Goal: Information Seeking & Learning: Learn about a topic

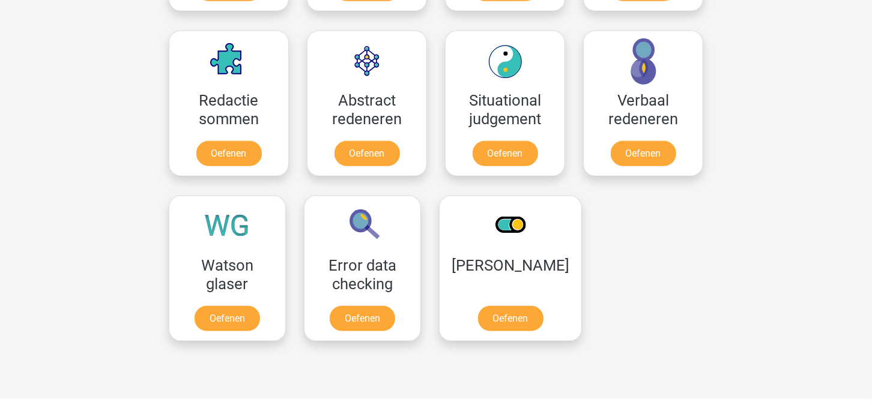
scroll to position [866, 0]
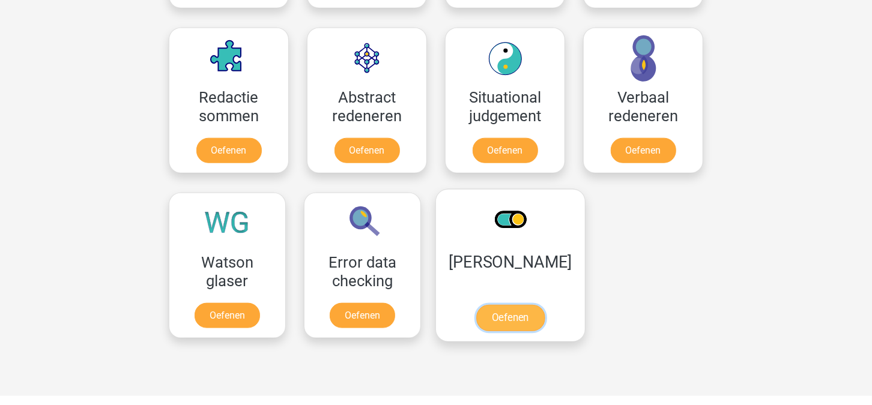
click at [506, 313] on link "Oefenen" at bounding box center [510, 318] width 68 height 26
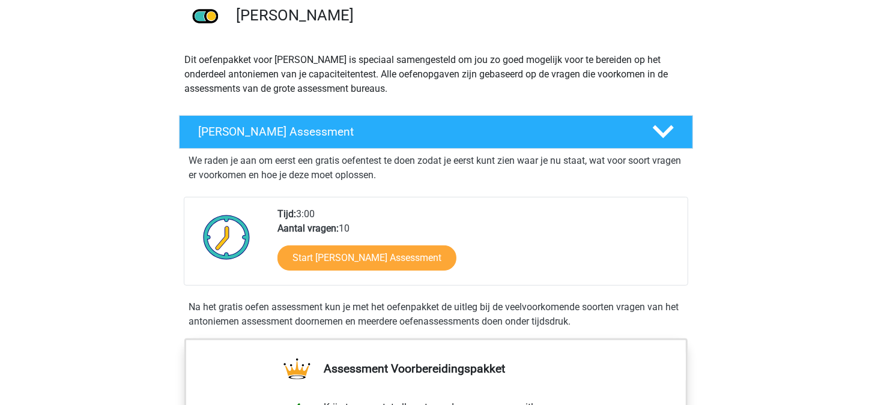
scroll to position [97, 0]
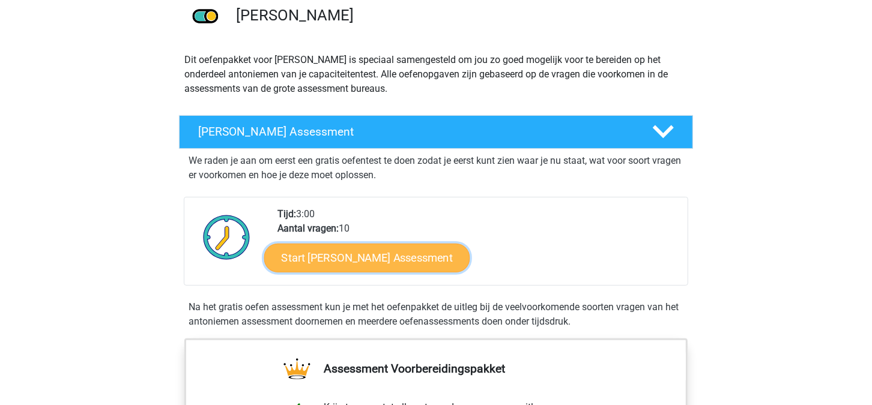
click at [401, 255] on link "Start [PERSON_NAME] Assessment" at bounding box center [367, 257] width 206 height 29
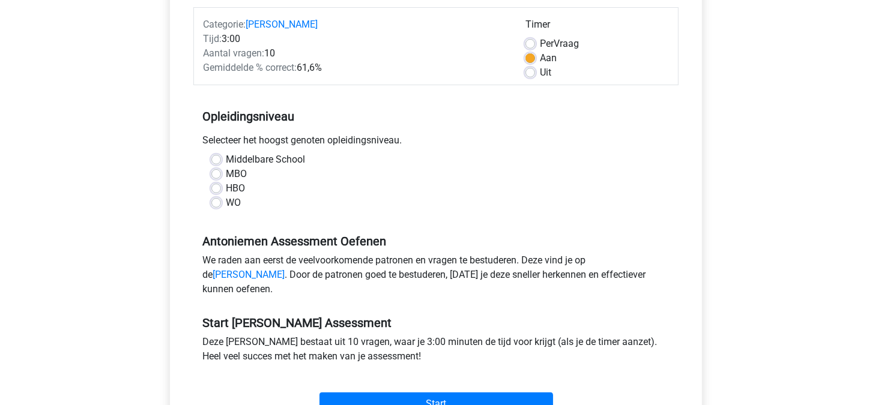
scroll to position [149, 0]
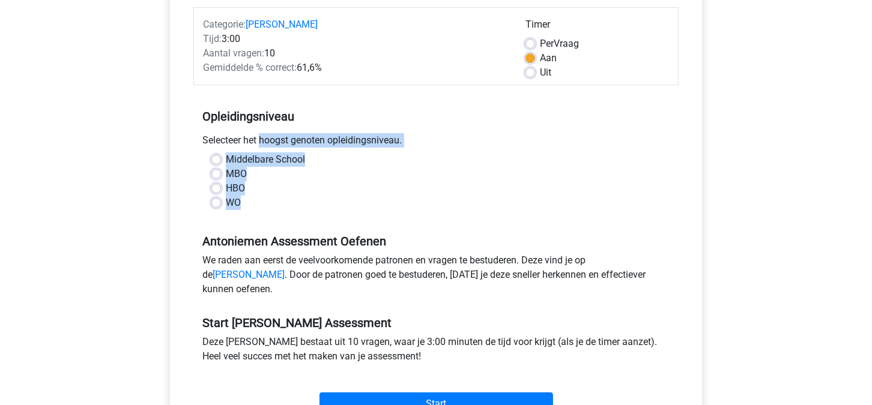
drag, startPoint x: 200, startPoint y: 133, endPoint x: 332, endPoint y: 204, distance: 149.1
click at [332, 204] on div "Opleidingsniveau Selecteer het hoogst genoten opleidingsniveau. Middelbare Scho…" at bounding box center [435, 155] width 485 height 130
copy div "Selecteer het hoogst genoten opleidingsniveau. Middelbare School MBO HBO WO"
click at [226, 204] on label "WO" at bounding box center [233, 203] width 15 height 14
click at [216, 204] on input "WO" at bounding box center [216, 202] width 10 height 12
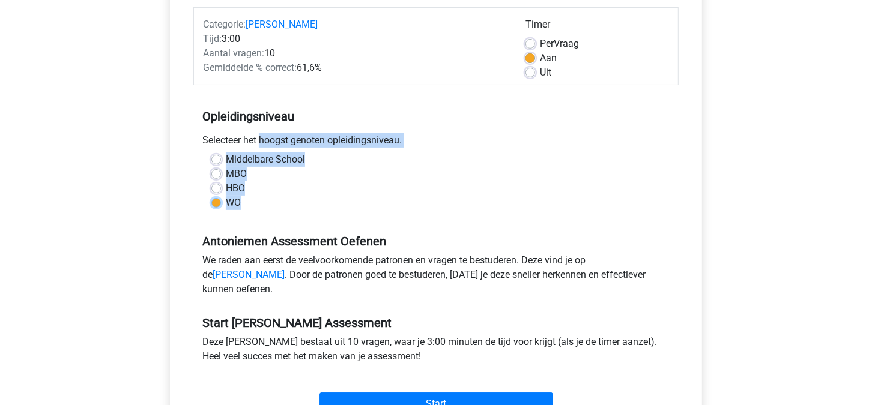
radio input "true"
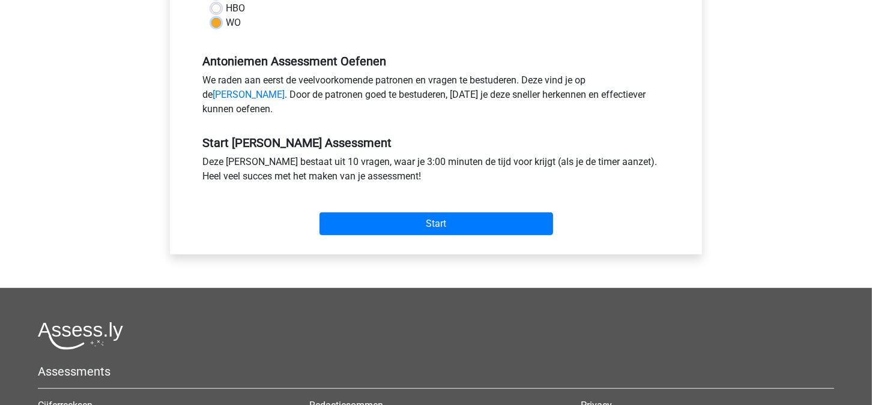
scroll to position [304, 0]
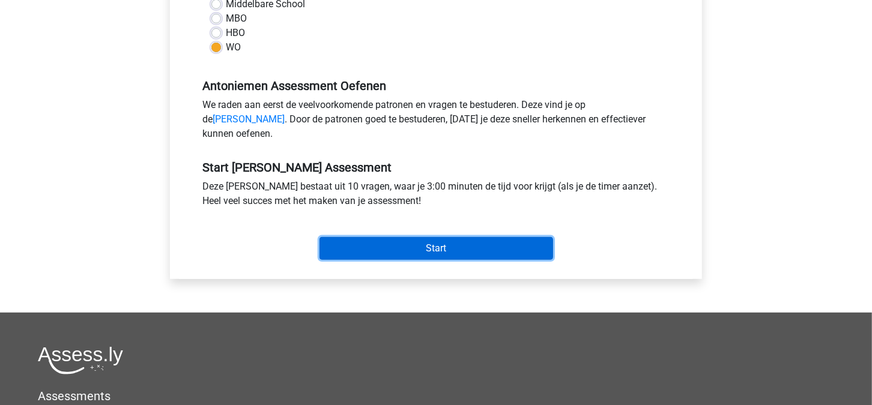
click at [434, 260] on input "Start" at bounding box center [436, 248] width 234 height 23
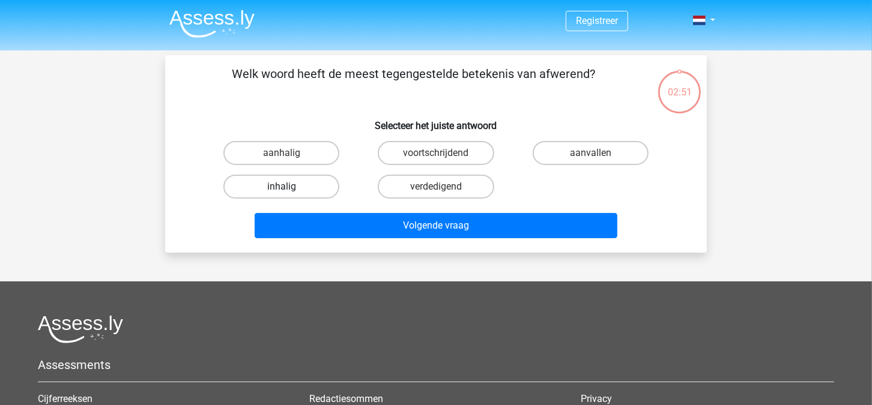
click at [295, 188] on label "inhalig" at bounding box center [281, 187] width 116 height 24
click at [289, 188] on input "inhalig" at bounding box center [286, 191] width 8 height 8
radio input "true"
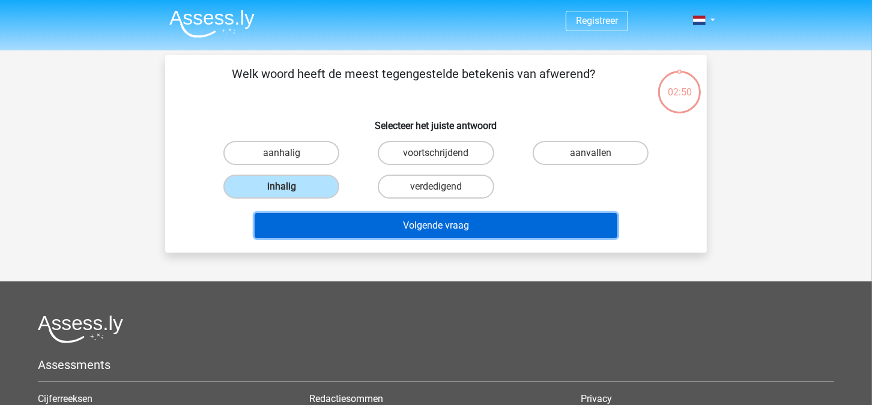
click at [425, 224] on button "Volgende vraag" at bounding box center [436, 225] width 363 height 25
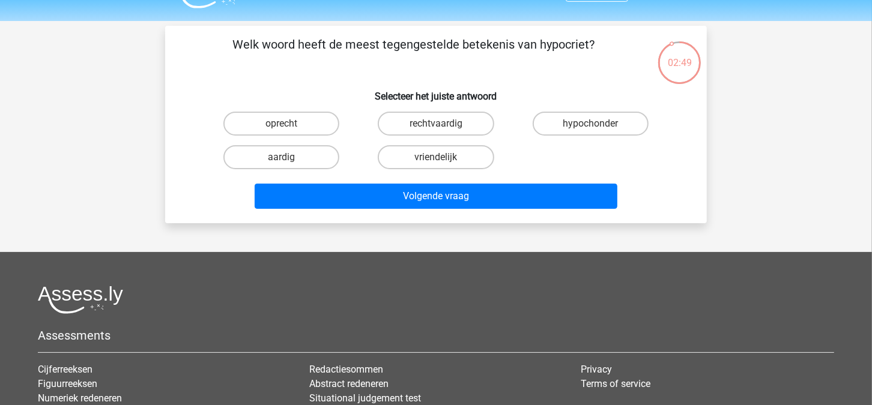
scroll to position [29, 0]
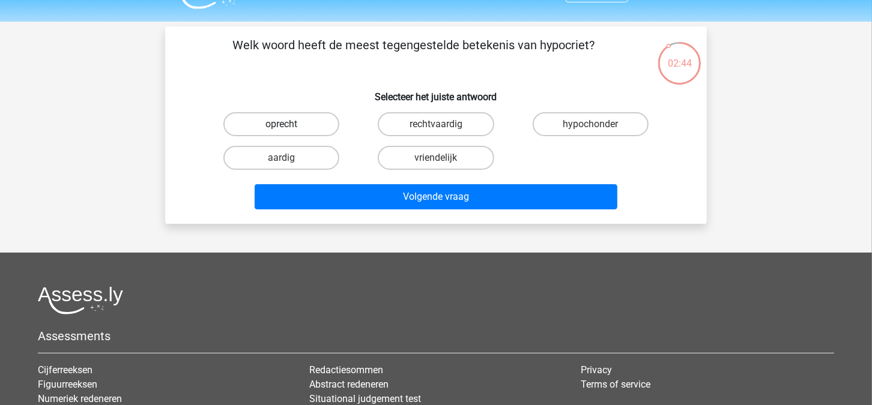
click at [307, 126] on label "oprecht" at bounding box center [281, 124] width 116 height 24
click at [289, 126] on input "oprecht" at bounding box center [286, 128] width 8 height 8
radio input "true"
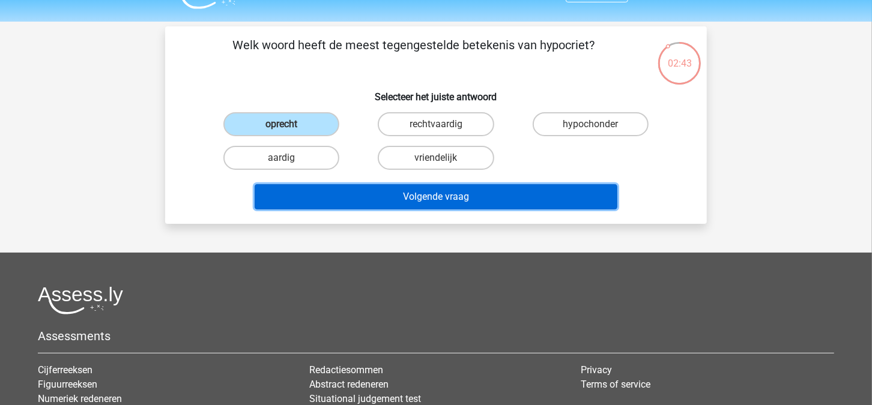
click at [429, 196] on button "Volgende vraag" at bounding box center [436, 196] width 363 height 25
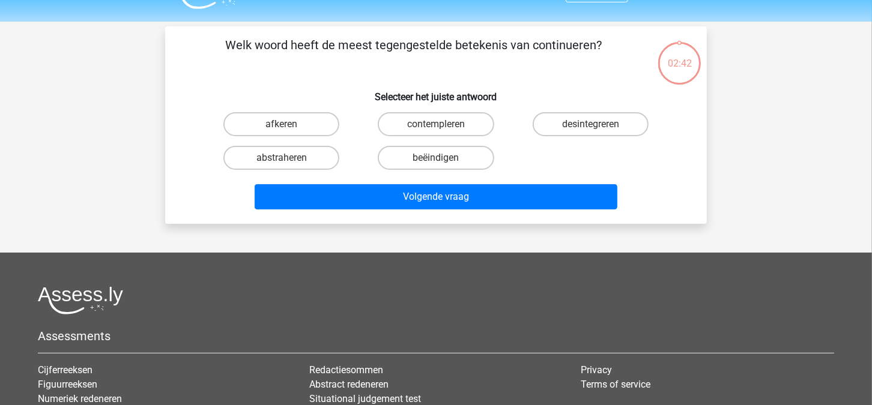
scroll to position [55, 0]
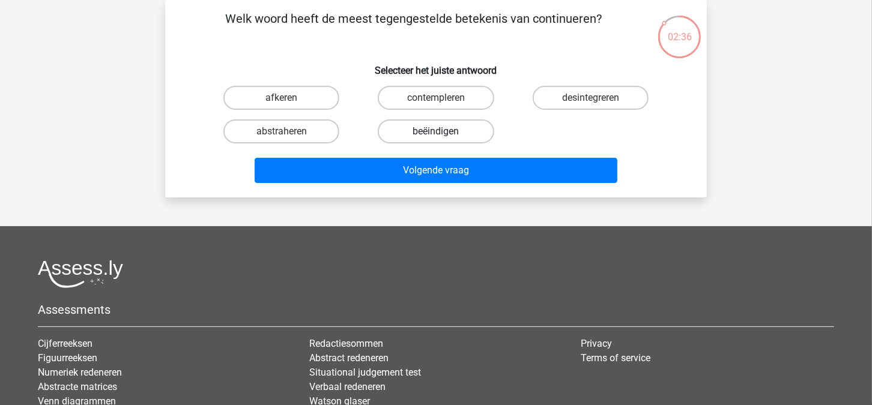
click at [453, 132] on label "beëindigen" at bounding box center [436, 132] width 116 height 24
click at [444, 132] on input "beëindigen" at bounding box center [440, 136] width 8 height 8
radio input "true"
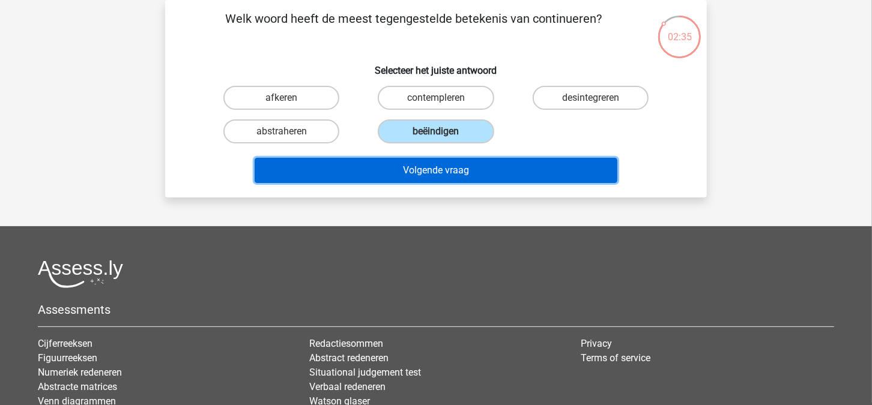
click at [471, 174] on button "Volgende vraag" at bounding box center [436, 170] width 363 height 25
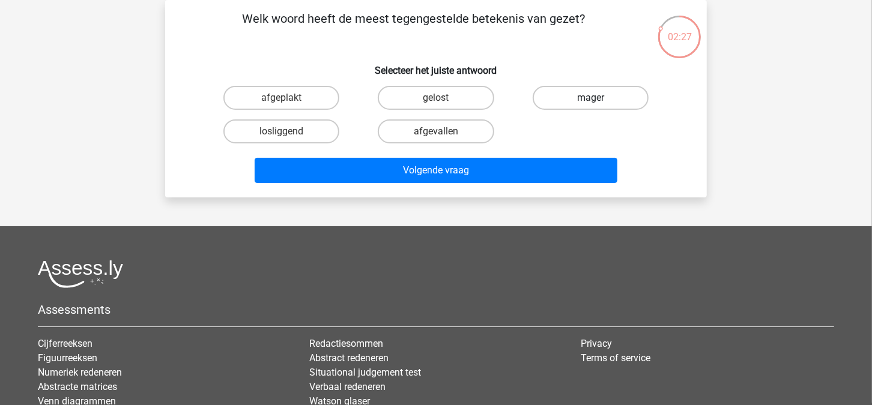
click at [570, 98] on label "mager" at bounding box center [591, 98] width 116 height 24
click at [590, 98] on input "mager" at bounding box center [594, 102] width 8 height 8
radio input "true"
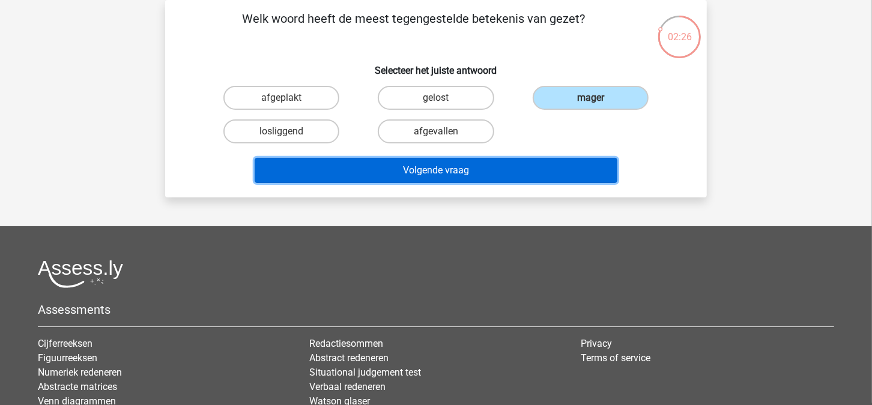
click at [425, 166] on button "Volgende vraag" at bounding box center [436, 170] width 363 height 25
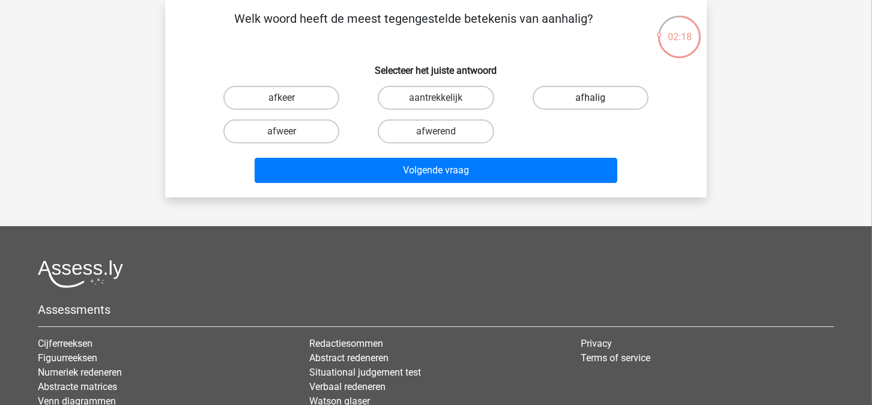
click at [590, 98] on label "afhalig" at bounding box center [591, 98] width 116 height 24
click at [590, 98] on input "afhalig" at bounding box center [594, 102] width 8 height 8
radio input "true"
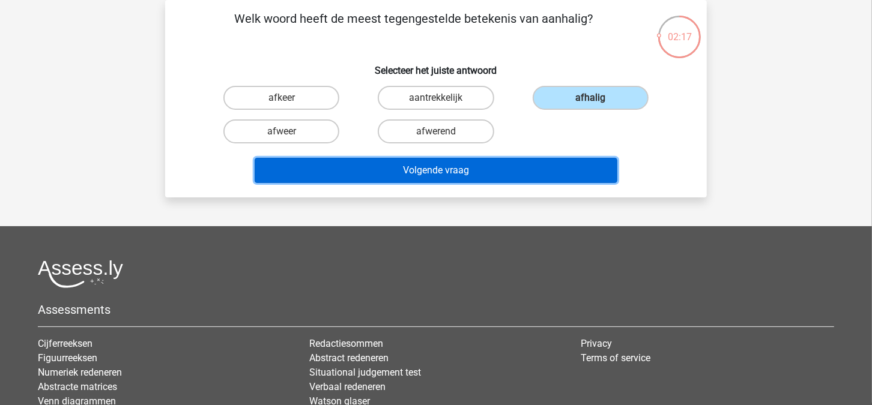
click at [449, 177] on button "Volgende vraag" at bounding box center [436, 170] width 363 height 25
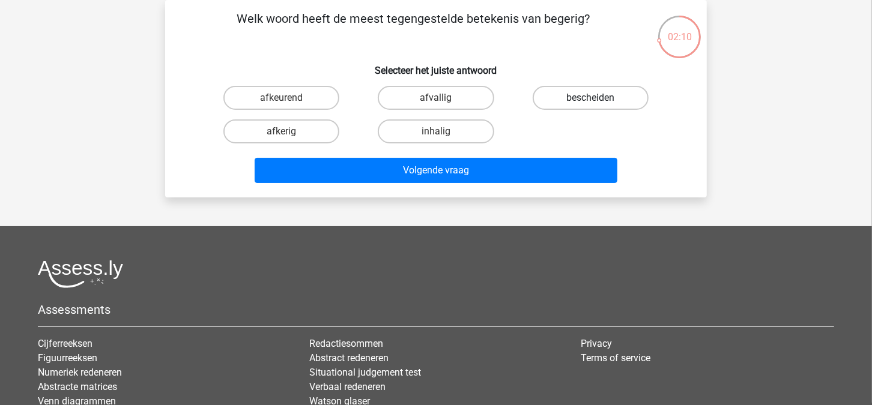
click at [588, 97] on label "bescheiden" at bounding box center [591, 98] width 116 height 24
click at [590, 98] on input "bescheiden" at bounding box center [594, 102] width 8 height 8
radio input "true"
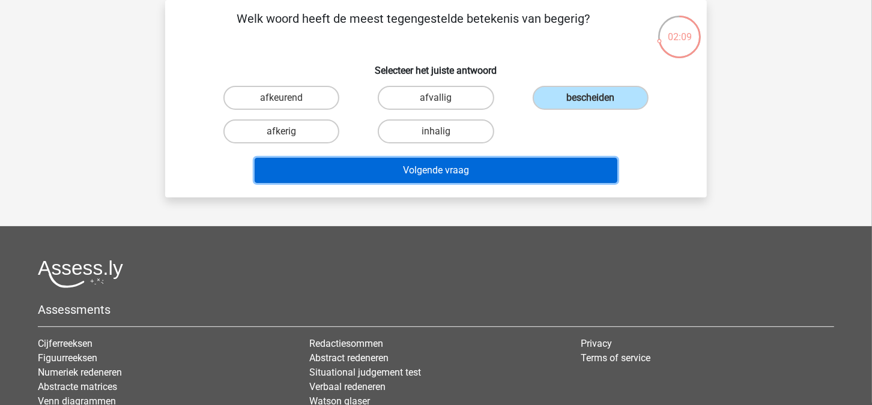
click at [482, 160] on button "Volgende vraag" at bounding box center [436, 170] width 363 height 25
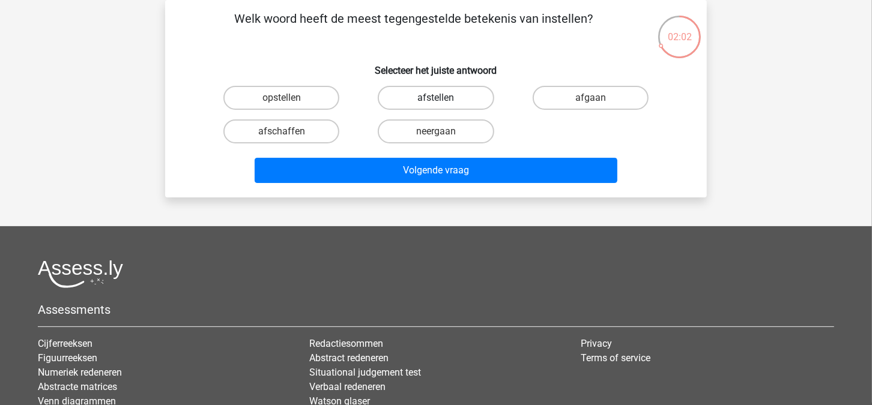
click at [446, 97] on label "afstellen" at bounding box center [436, 98] width 116 height 24
click at [444, 98] on input "afstellen" at bounding box center [440, 102] width 8 height 8
radio input "true"
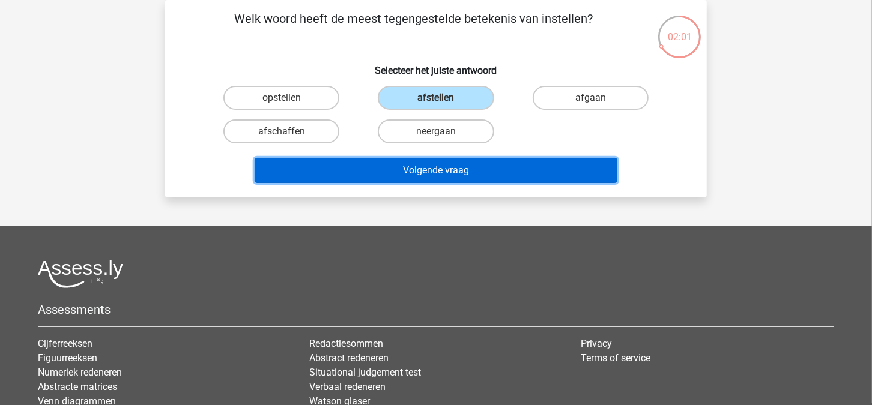
click at [447, 159] on button "Volgende vraag" at bounding box center [436, 170] width 363 height 25
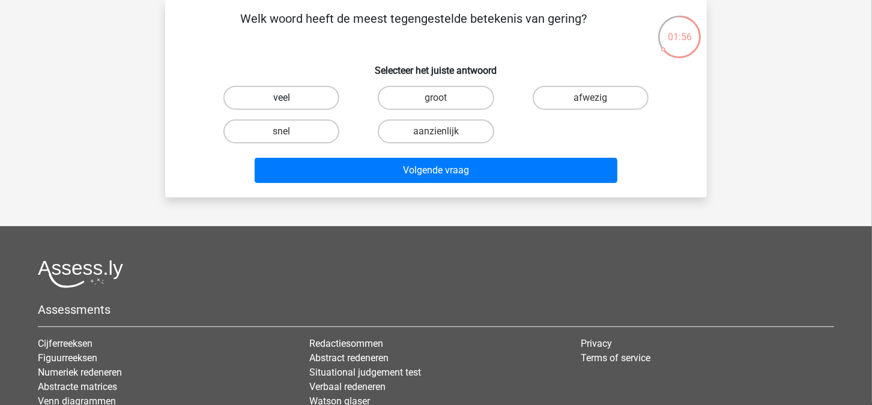
click at [303, 94] on label "veel" at bounding box center [281, 98] width 116 height 24
click at [289, 98] on input "veel" at bounding box center [286, 102] width 8 height 8
radio input "true"
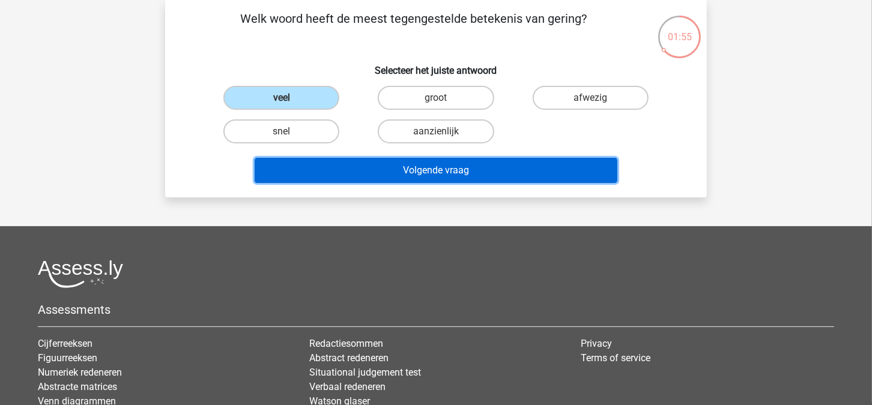
click at [434, 174] on button "Volgende vraag" at bounding box center [436, 170] width 363 height 25
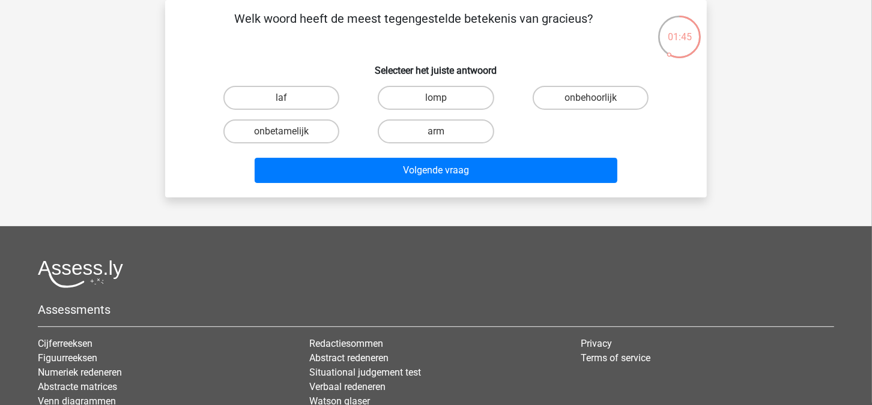
click at [440, 98] on input "lomp" at bounding box center [440, 102] width 8 height 8
radio input "true"
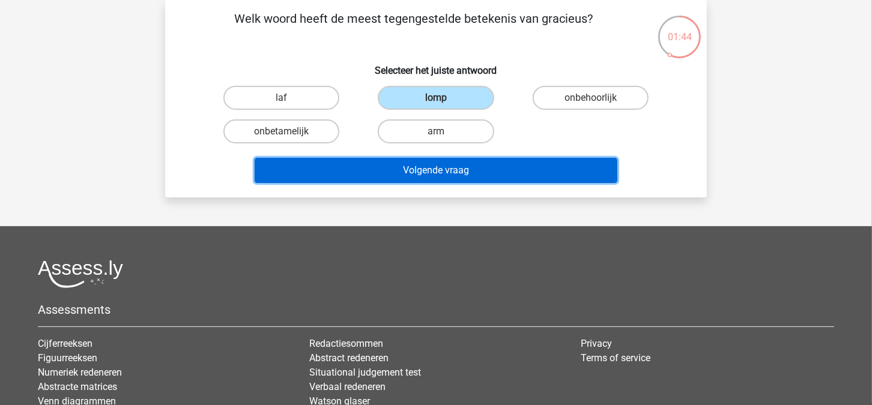
click at [440, 173] on button "Volgende vraag" at bounding box center [436, 170] width 363 height 25
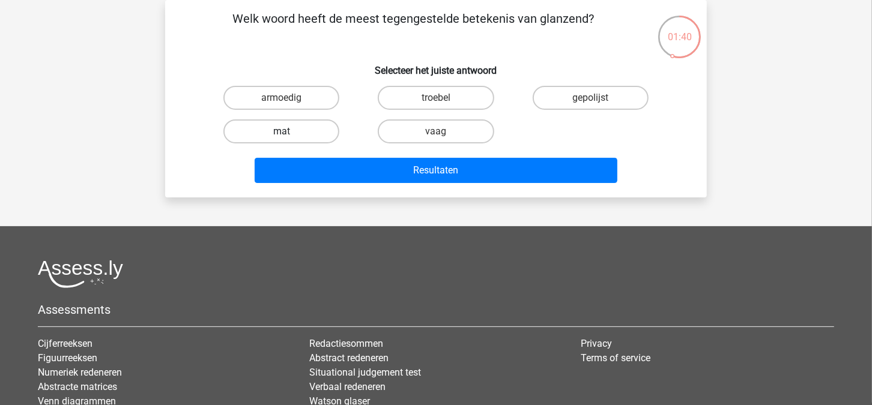
click at [304, 134] on label "mat" at bounding box center [281, 132] width 116 height 24
click at [289, 134] on input "mat" at bounding box center [286, 136] width 8 height 8
radio input "true"
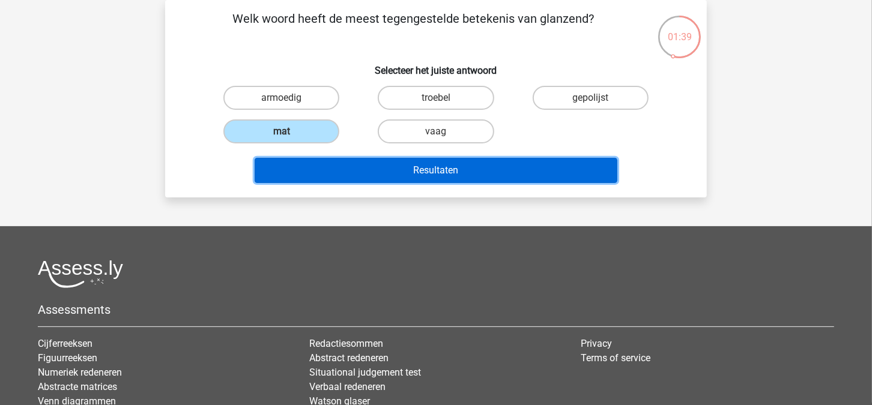
click at [432, 167] on button "Resultaten" at bounding box center [436, 170] width 363 height 25
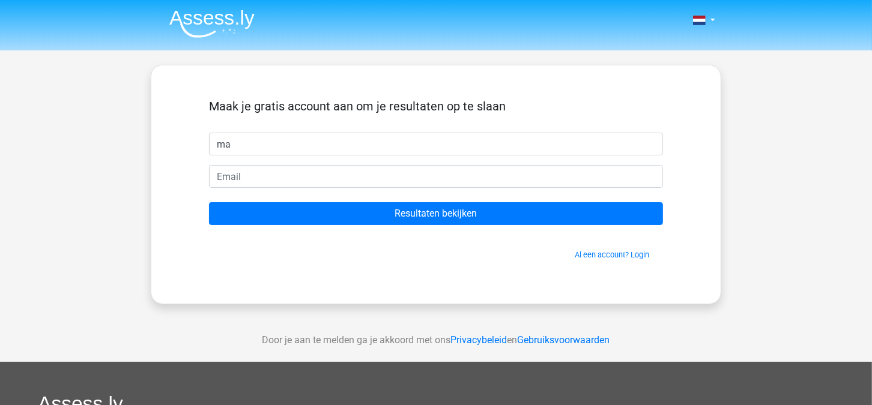
type input "m"
type input "a"
type input "%"
type input "[PERSON_NAME]"
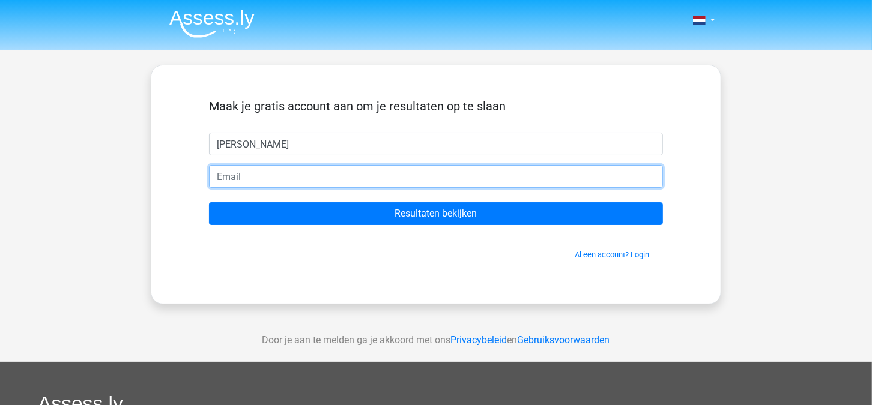
click at [297, 181] on input "email" at bounding box center [436, 176] width 454 height 23
type input "[PERSON_NAME][EMAIL_ADDRESS][DOMAIN_NAME]"
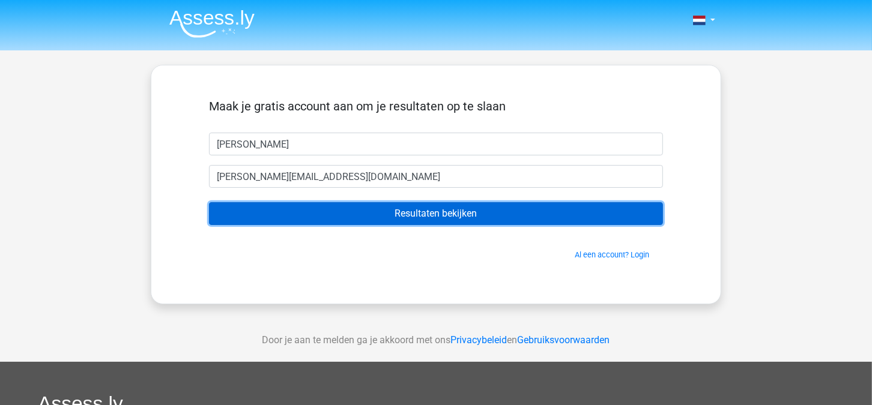
click at [417, 214] on input "Resultaten bekijken" at bounding box center [436, 213] width 454 height 23
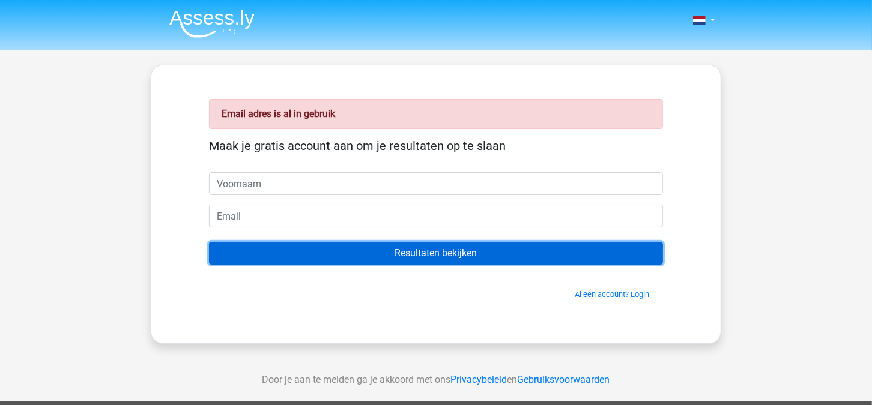
click at [417, 242] on input "Resultaten bekijken" at bounding box center [436, 253] width 454 height 23
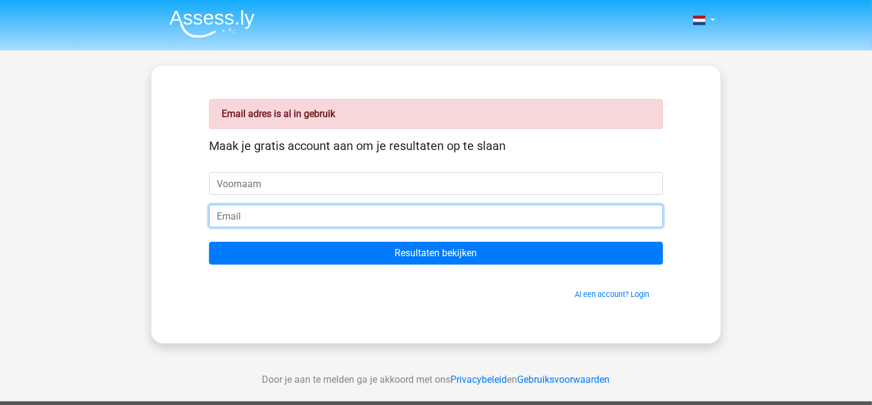
click at [270, 214] on input "email" at bounding box center [436, 216] width 454 height 23
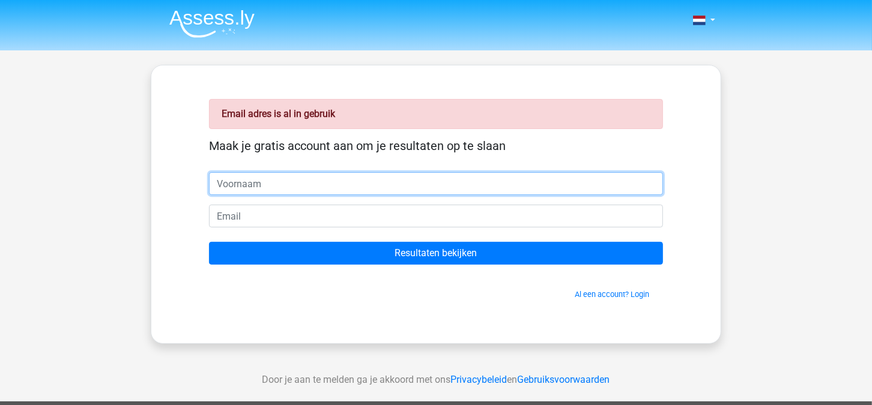
click at [268, 180] on input "text" at bounding box center [436, 183] width 454 height 23
type input "Maria"
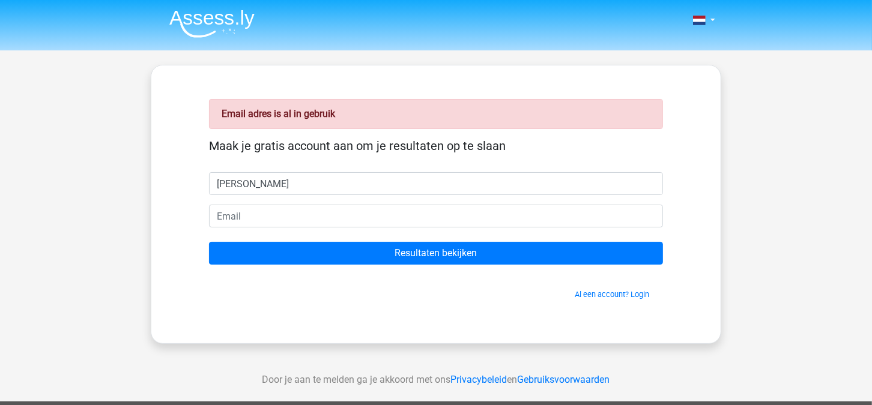
type input "maria.cruzsanchezmoles@stad.gent"
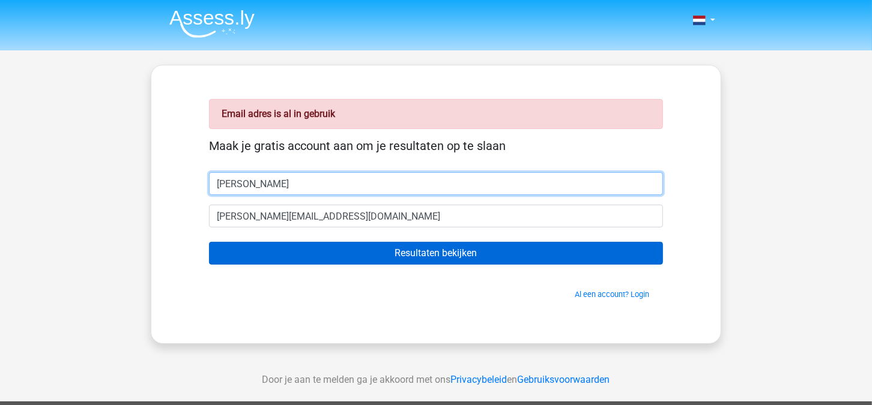
type input "Maria Cruz Sanchez Moles"
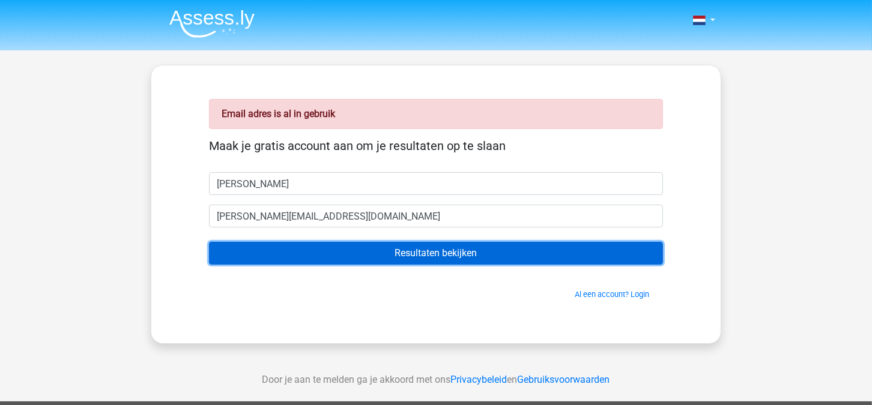
click at [341, 261] on input "Resultaten bekijken" at bounding box center [436, 253] width 454 height 23
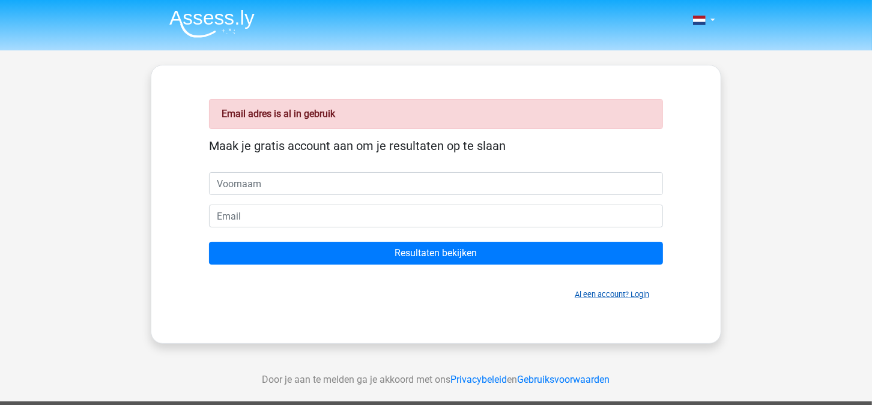
click at [602, 298] on link "Al een account? Login" at bounding box center [612, 294] width 74 height 9
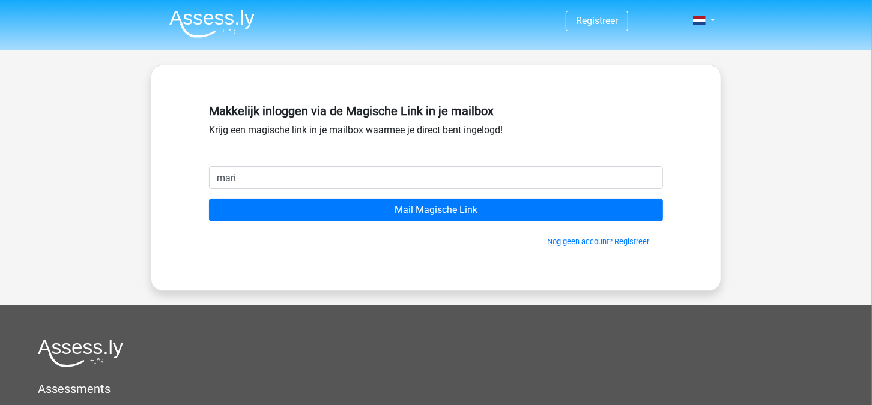
type input "[PERSON_NAME][EMAIL_ADDRESS][DOMAIN_NAME]"
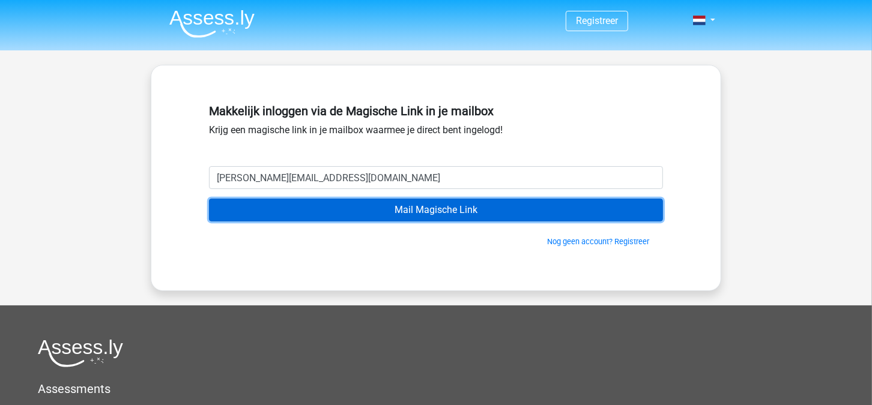
click at [420, 202] on input "Mail Magische Link" at bounding box center [436, 210] width 454 height 23
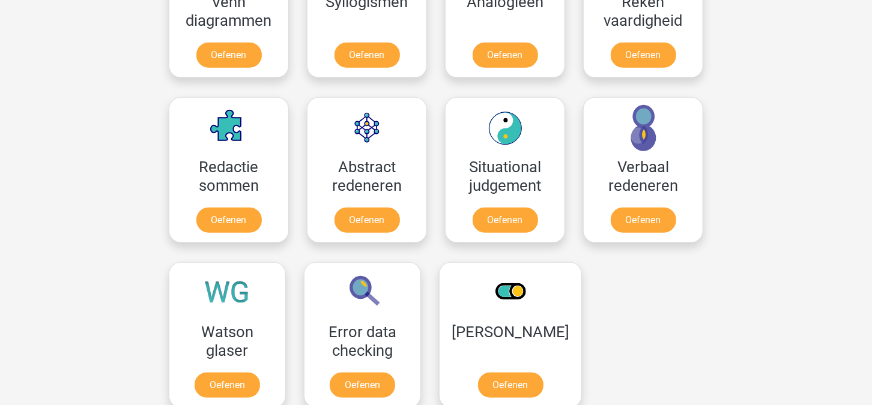
scroll to position [795, 0]
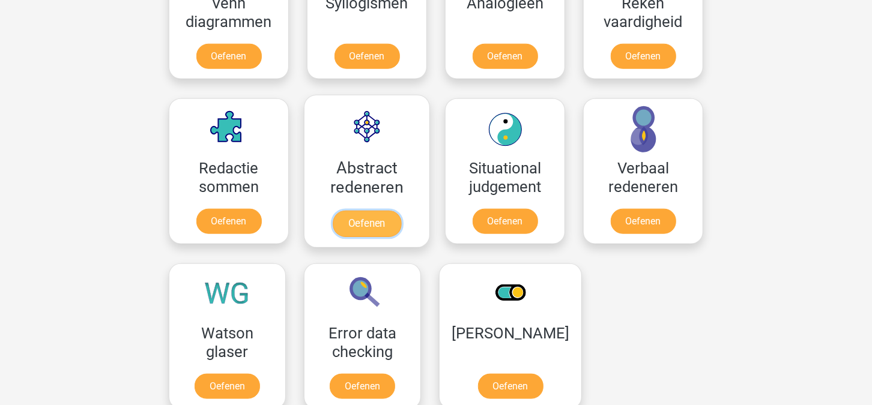
click at [370, 211] on link "Oefenen" at bounding box center [367, 224] width 68 height 26
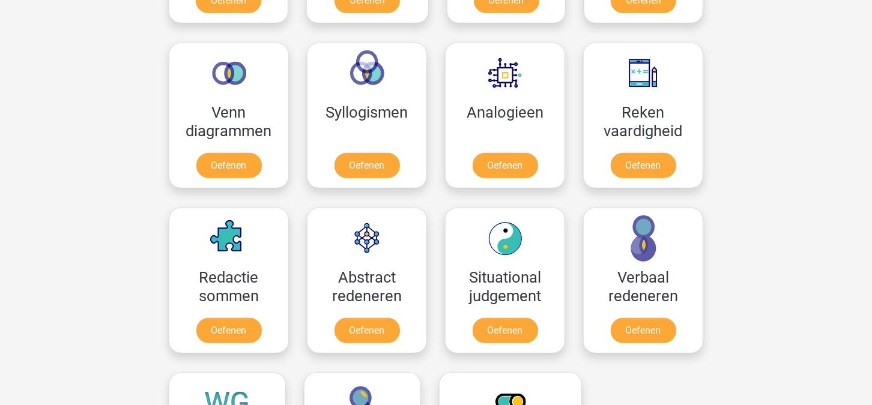
scroll to position [686, 0]
click at [236, 321] on link "Oefenen" at bounding box center [229, 333] width 68 height 26
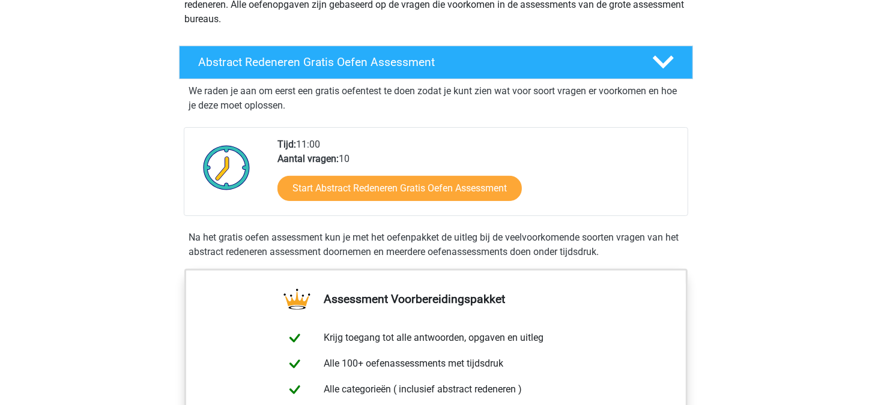
scroll to position [169, 0]
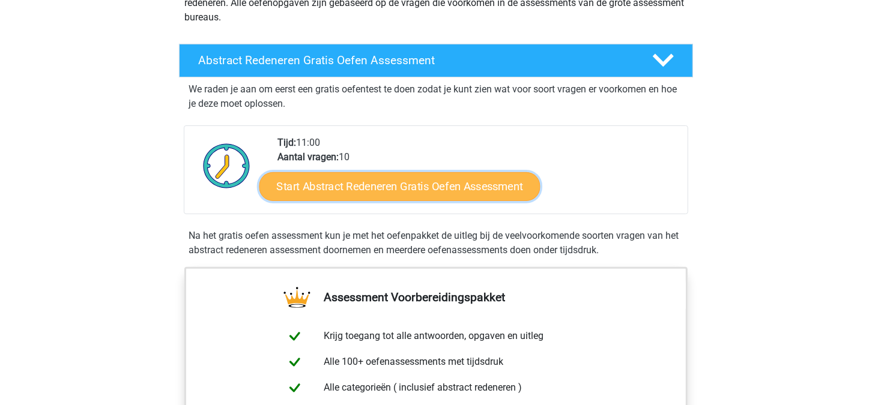
click at [385, 187] on link "Start Abstract Redeneren Gratis Oefen Assessment" at bounding box center [399, 186] width 281 height 29
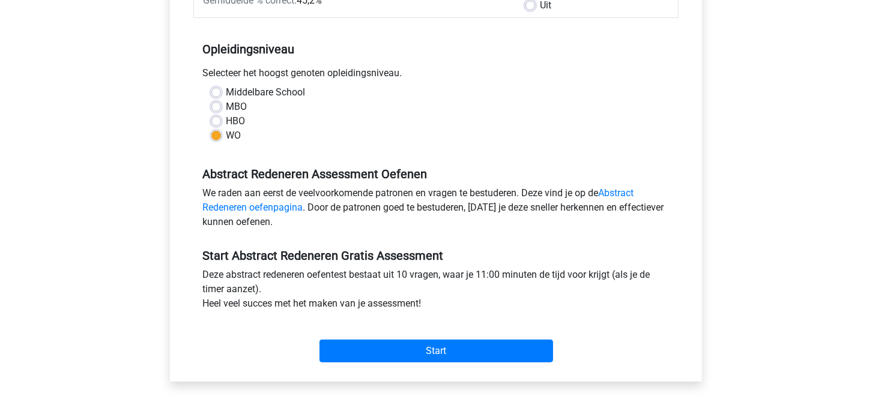
scroll to position [217, 0]
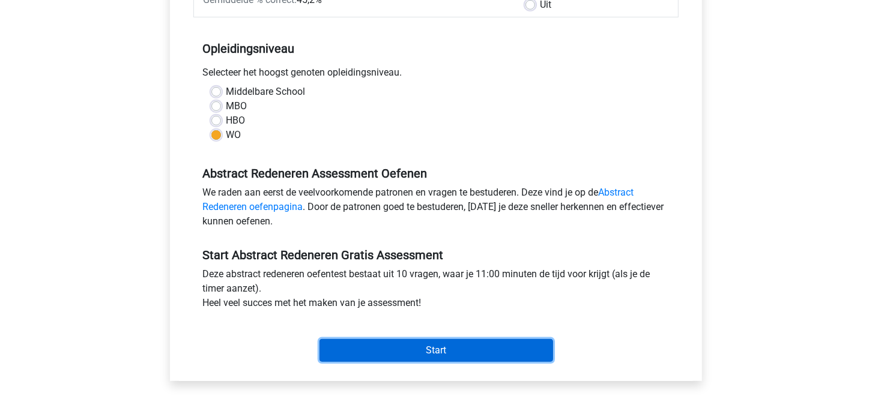
click at [438, 348] on input "Start" at bounding box center [436, 350] width 234 height 23
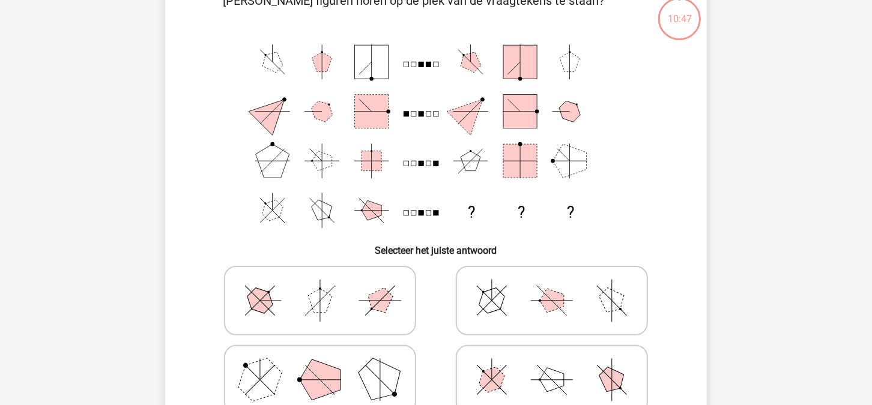
scroll to position [73, 0]
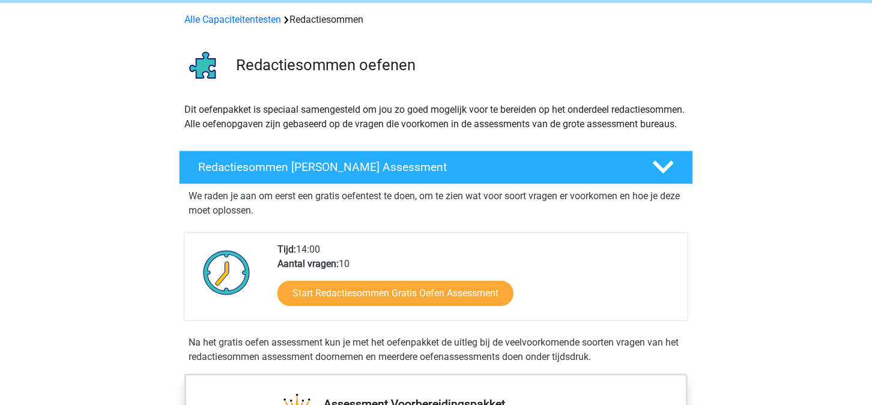
scroll to position [49, 0]
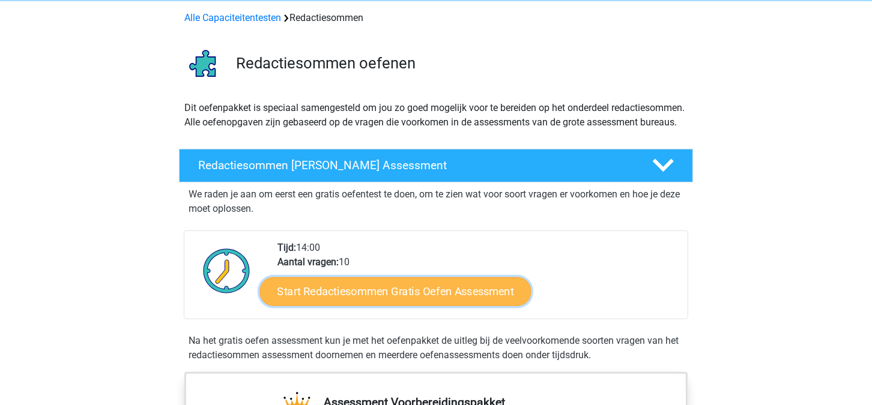
click at [362, 305] on link "Start Redactiesommen Gratis Oefen Assessment" at bounding box center [395, 291] width 271 height 29
click at [416, 297] on link "Start Redactiesommen Gratis Oefen Assessment" at bounding box center [395, 291] width 271 height 29
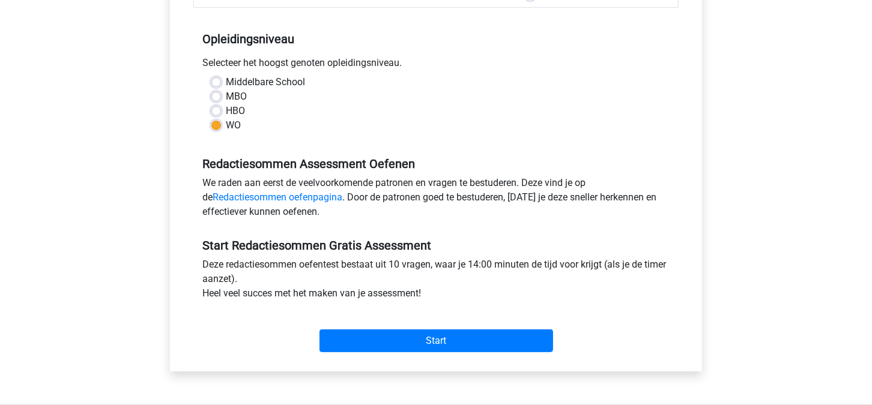
scroll to position [230, 0]
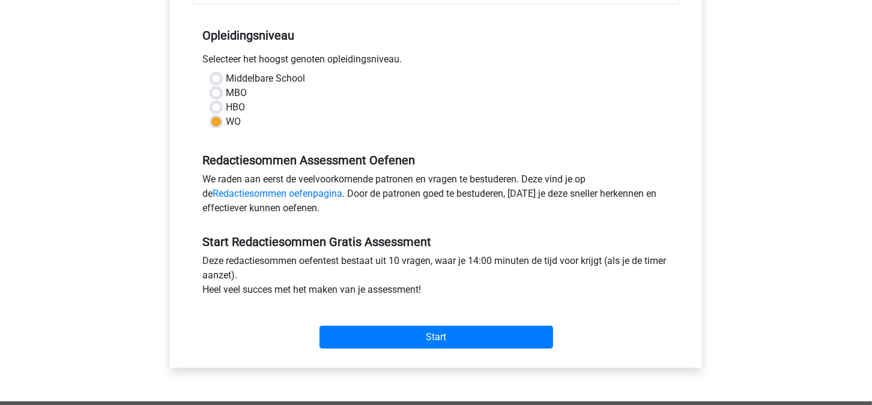
click at [383, 321] on div "Start" at bounding box center [435, 328] width 485 height 42
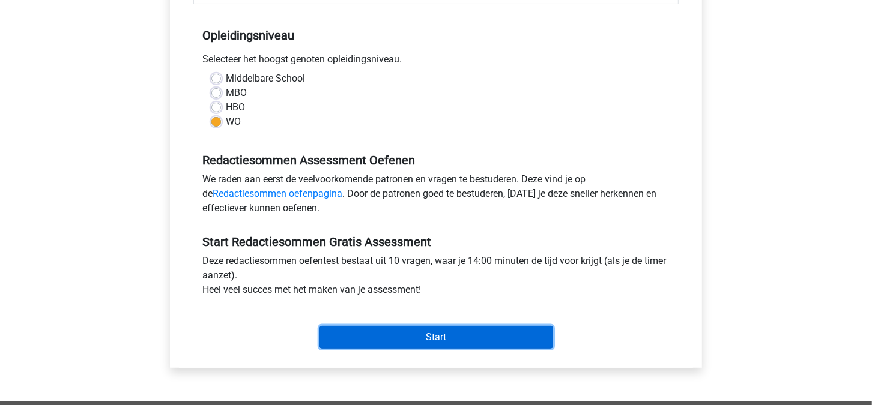
click at [393, 341] on input "Start" at bounding box center [436, 337] width 234 height 23
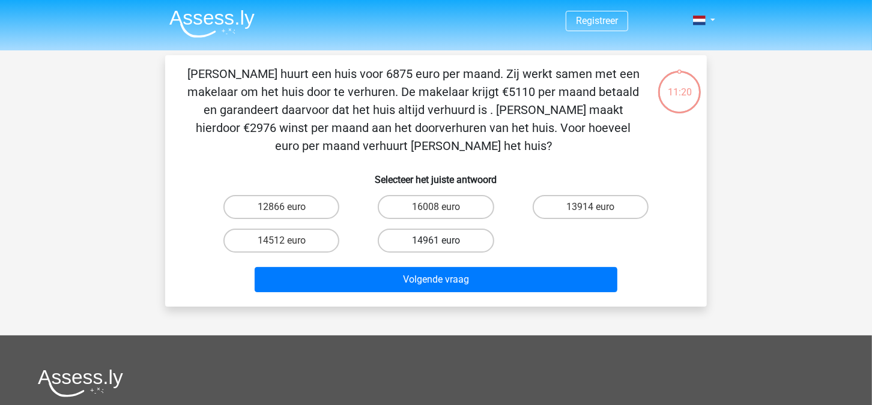
click at [422, 244] on label "14961 euro" at bounding box center [436, 241] width 116 height 24
click at [436, 244] on input "14961 euro" at bounding box center [440, 245] width 8 height 8
radio input "true"
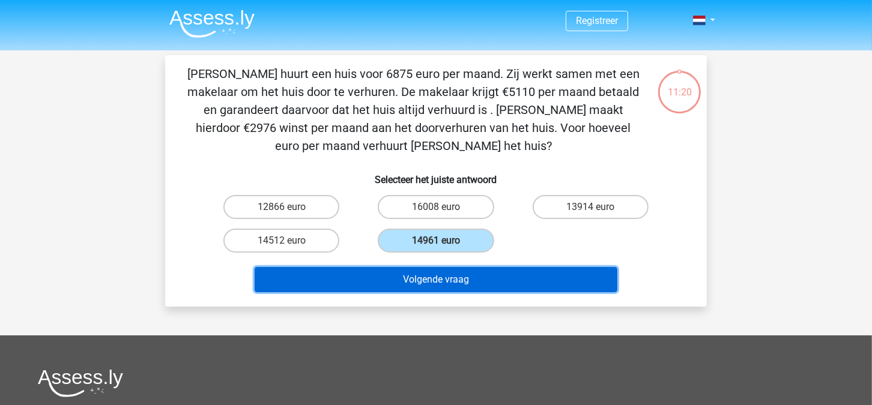
click at [432, 274] on button "Volgende vraag" at bounding box center [436, 279] width 363 height 25
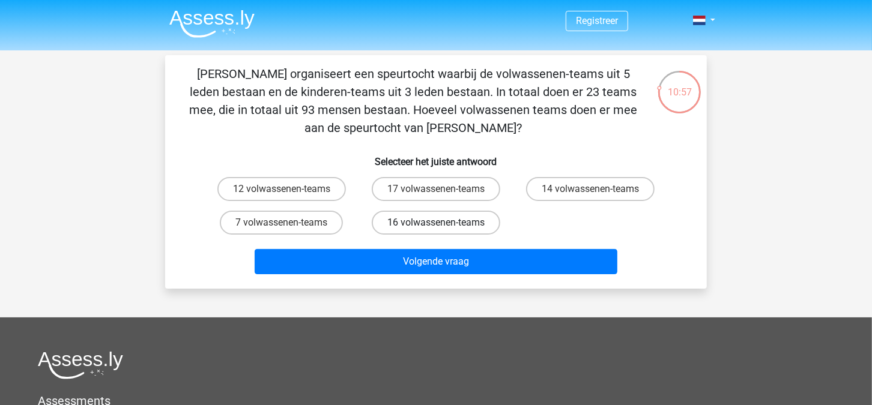
click at [444, 213] on label "16 volwassenen-teams" at bounding box center [436, 223] width 129 height 24
click at [444, 223] on input "16 volwassenen-teams" at bounding box center [440, 227] width 8 height 8
radio input "true"
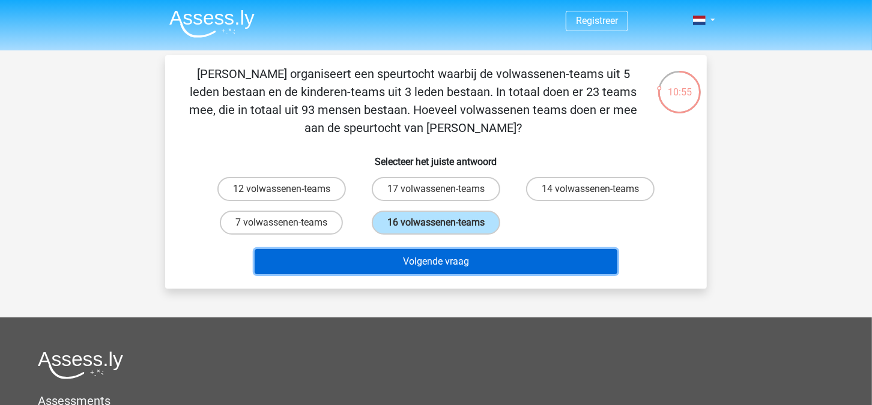
click at [499, 256] on button "Volgende vraag" at bounding box center [436, 261] width 363 height 25
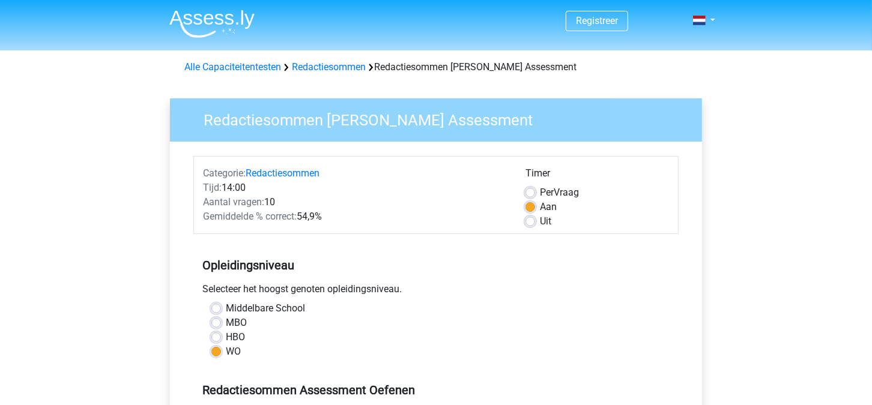
click at [226, 339] on label "HBO" at bounding box center [235, 337] width 19 height 14
click at [217, 339] on input "HBO" at bounding box center [216, 336] width 10 height 12
radio input "true"
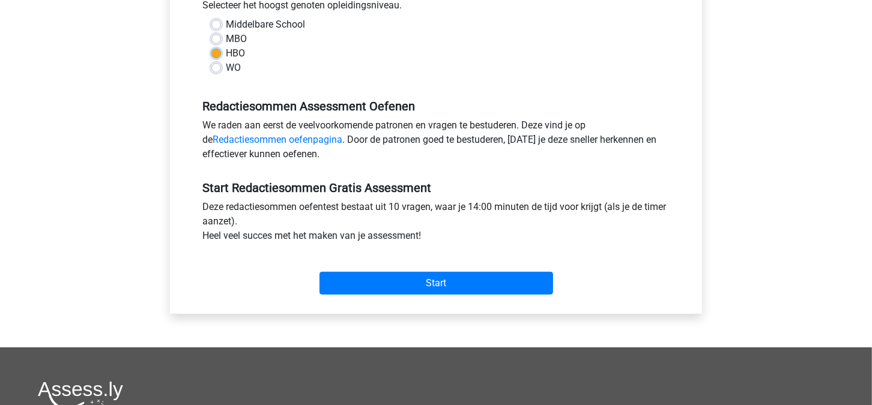
scroll to position [286, 0]
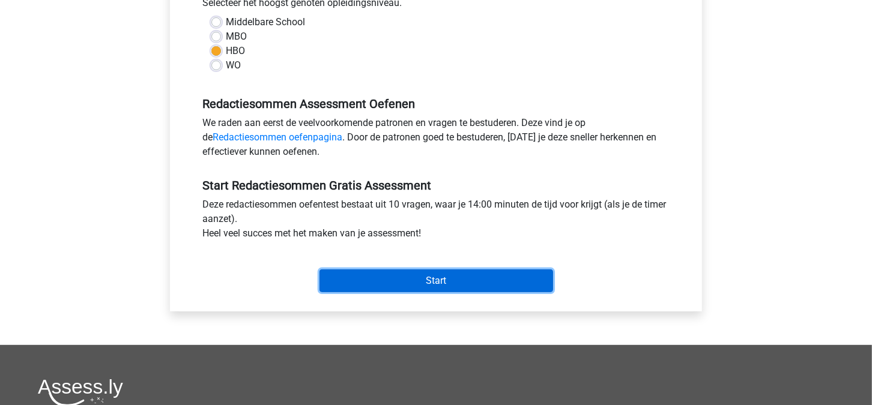
click at [455, 289] on input "Start" at bounding box center [436, 281] width 234 height 23
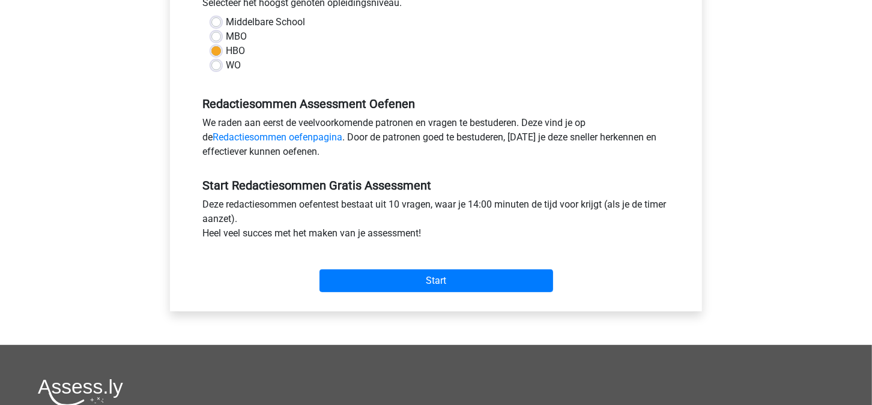
click at [226, 35] on label "MBO" at bounding box center [236, 36] width 21 height 14
click at [219, 35] on input "MBO" at bounding box center [216, 35] width 10 height 12
radio input "true"
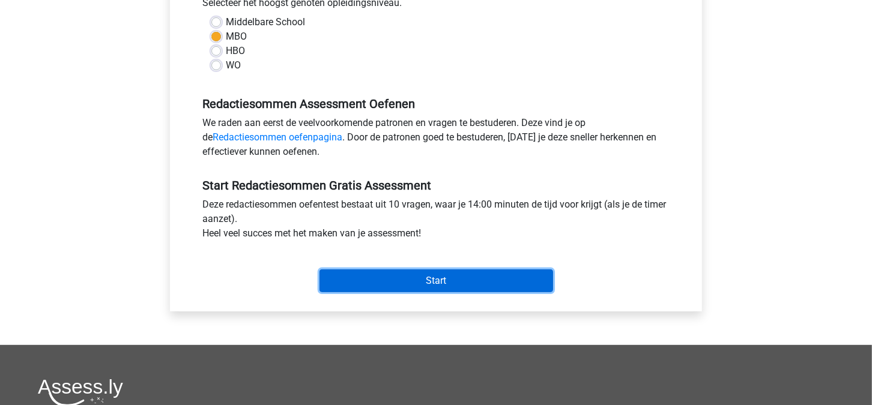
click at [453, 280] on input "Start" at bounding box center [436, 281] width 234 height 23
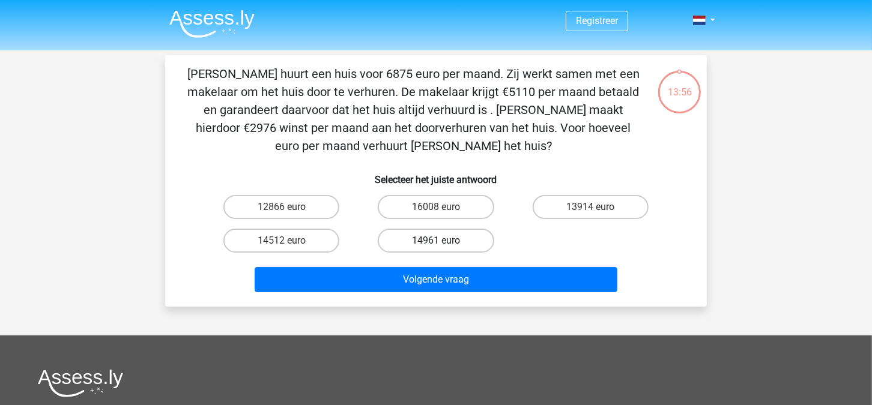
click at [432, 243] on label "14961 euro" at bounding box center [436, 241] width 116 height 24
click at [436, 243] on input "14961 euro" at bounding box center [440, 245] width 8 height 8
radio input "true"
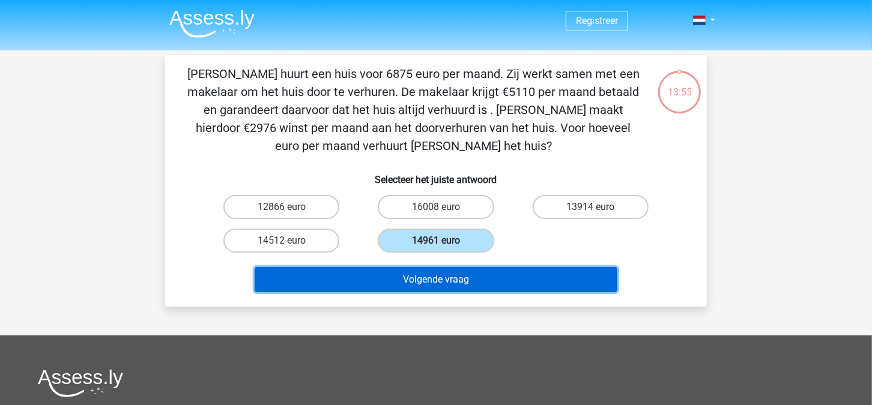
click at [459, 276] on button "Volgende vraag" at bounding box center [436, 279] width 363 height 25
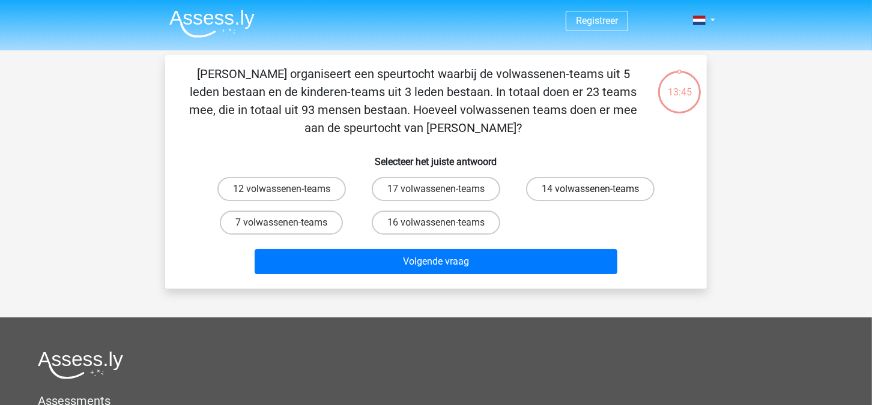
click at [553, 187] on label "14 volwassenen-teams" at bounding box center [590, 189] width 129 height 24
click at [590, 189] on input "14 volwassenen-teams" at bounding box center [594, 193] width 8 height 8
radio input "true"
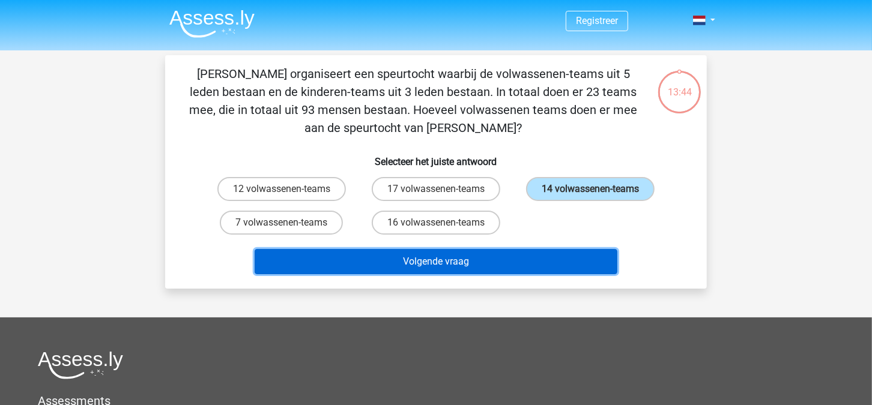
click at [443, 261] on button "Volgende vraag" at bounding box center [436, 261] width 363 height 25
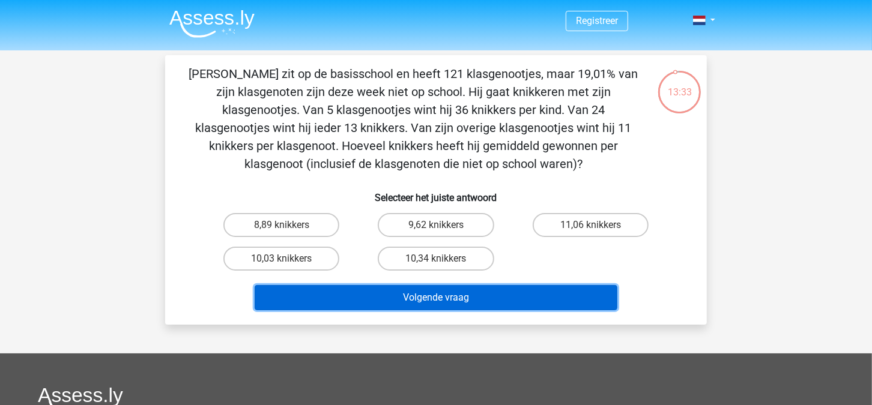
click at [471, 301] on button "Volgende vraag" at bounding box center [436, 297] width 363 height 25
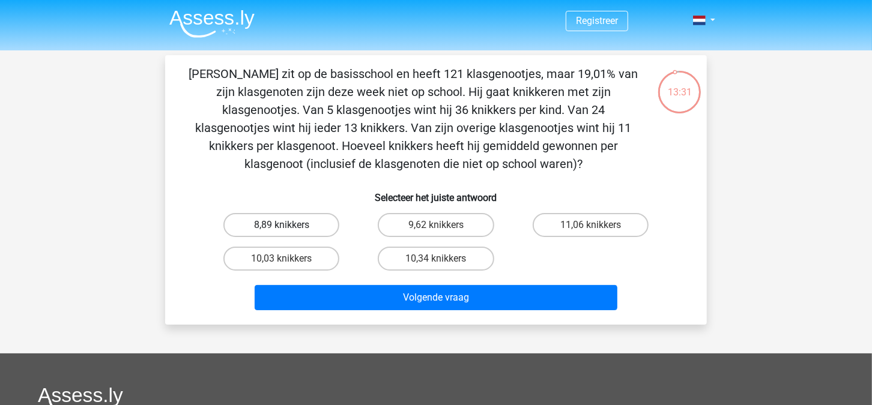
click at [321, 228] on label "8,89 knikkers" at bounding box center [281, 225] width 116 height 24
click at [289, 228] on input "8,89 knikkers" at bounding box center [286, 229] width 8 height 8
radio input "true"
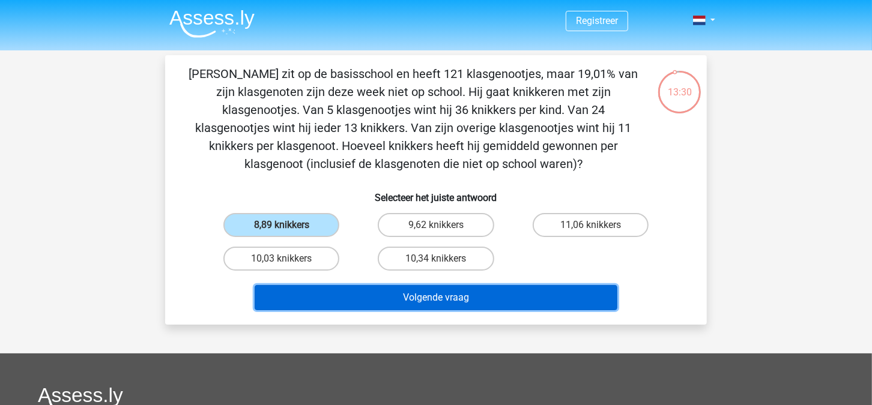
click at [480, 297] on button "Volgende vraag" at bounding box center [436, 297] width 363 height 25
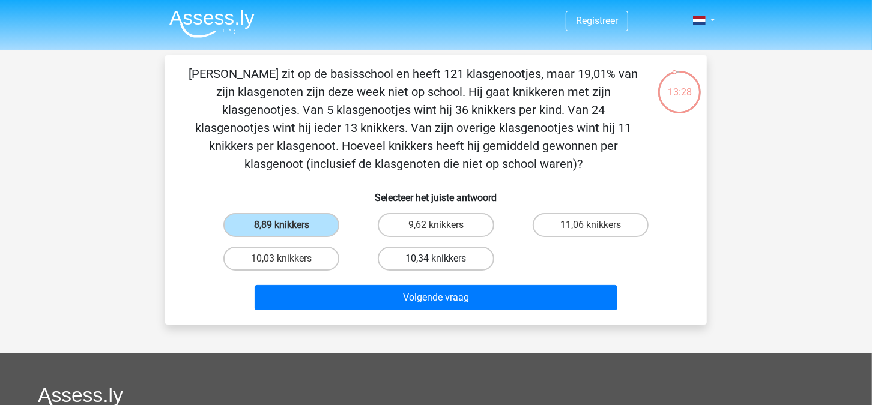
click at [455, 250] on label "10,34 knikkers" at bounding box center [436, 259] width 116 height 24
click at [444, 259] on input "10,34 knikkers" at bounding box center [440, 263] width 8 height 8
radio input "true"
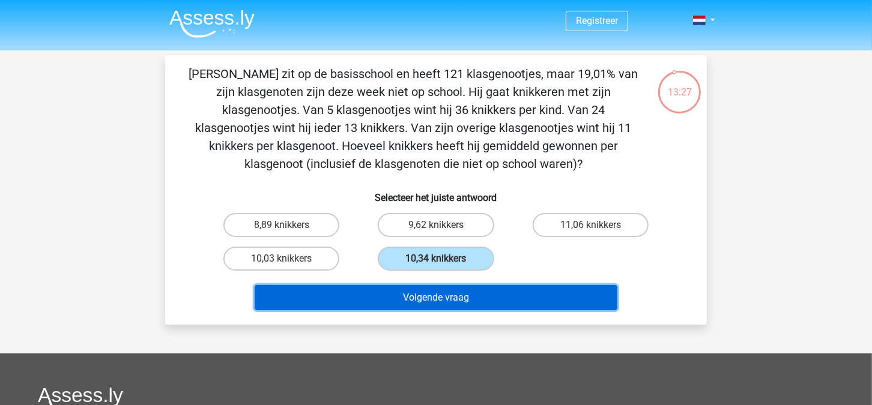
click at [437, 307] on button "Volgende vraag" at bounding box center [436, 297] width 363 height 25
